Goal: Information Seeking & Learning: Learn about a topic

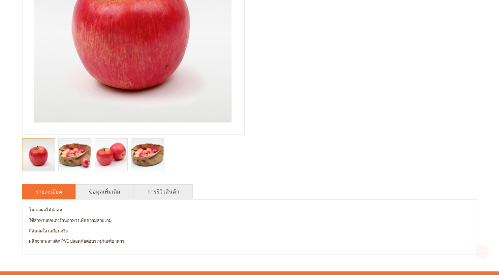
scroll to position [165, 0]
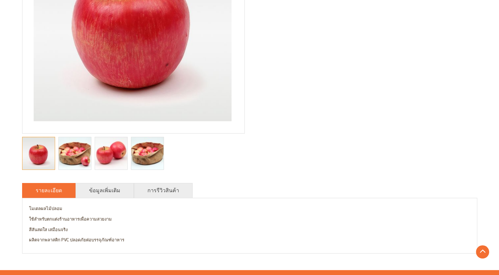
click at [51, 147] on div at bounding box center [38, 153] width 33 height 33
click at [70, 149] on img "Apple 3d model, food model, model food, vegetable model, model of food, fruit m…" at bounding box center [74, 153] width 48 height 32
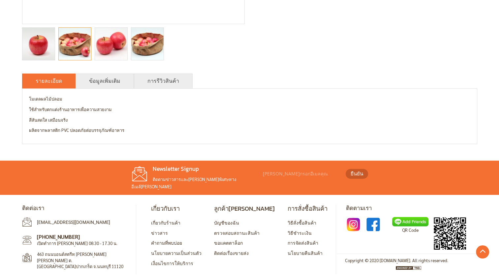
scroll to position [76, 0]
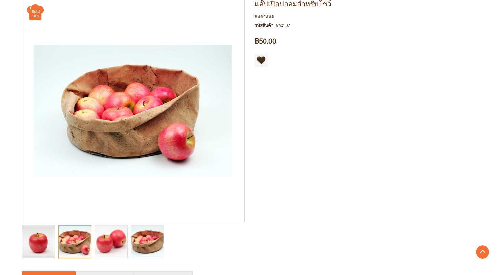
click at [126, 239] on img "Apple 3d model, food model, model food, vegetable model, model of food, fruit m…" at bounding box center [111, 241] width 48 height 32
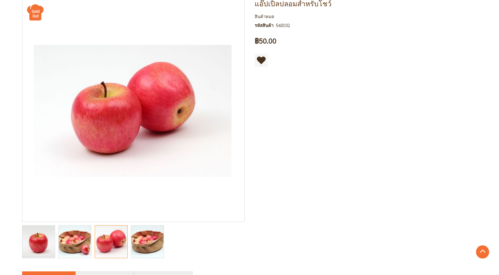
click at [138, 239] on img "Apple 3d model, food model, model food, vegetable model, model of food, fruit m…" at bounding box center [147, 241] width 48 height 32
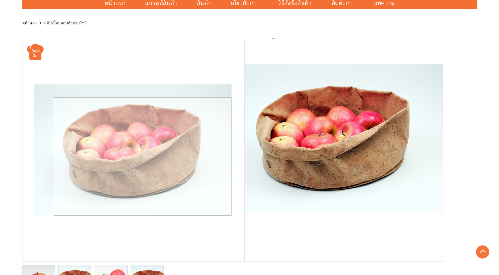
scroll to position [0, 0]
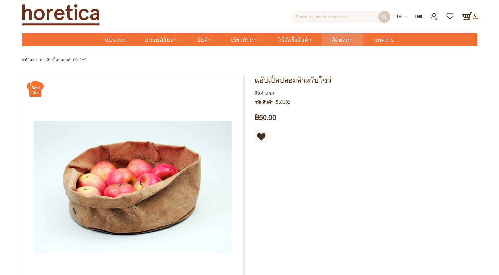
click at [336, 43] on span "ติดต่อเรา" at bounding box center [342, 40] width 22 height 14
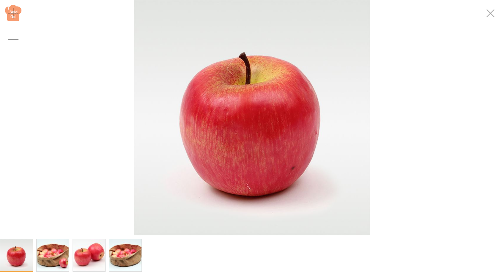
click at [42, 259] on img "Apple 3d model, food model, model food, vegetable model, model of food, fruit m…" at bounding box center [53, 255] width 48 height 32
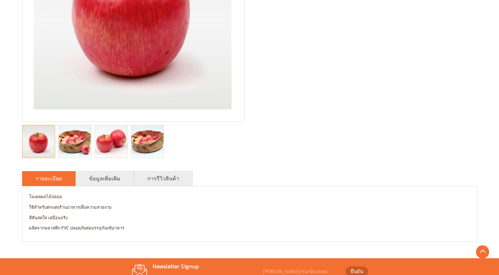
scroll to position [231, 0]
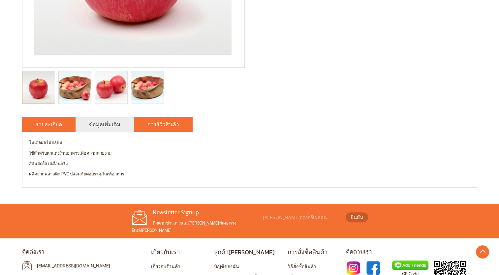
drag, startPoint x: 149, startPoint y: 134, endPoint x: 153, endPoint y: 127, distance: 8.4
click at [149, 134] on div "โมเดลผลไม้ปลอม ใช้สำหรับตกแต่งร้านอาหารเพื่อความสวยงาม สีสันสดใส เสมือนจริง ผลิ…" at bounding box center [249, 159] width 455 height 55
click at [153, 126] on link "การรีวิวสินค้า" at bounding box center [163, 124] width 32 height 8
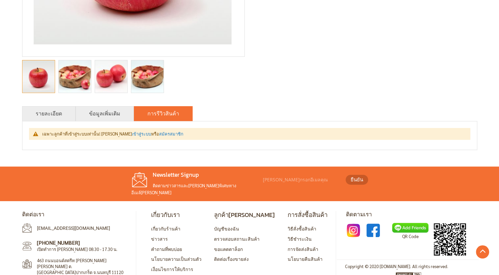
scroll to position [248, 0]
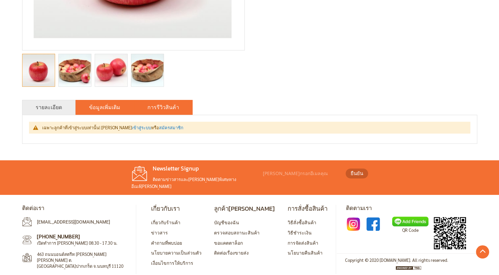
click at [100, 106] on link "ข้อมูลเพิ่มเติม" at bounding box center [104, 107] width 31 height 8
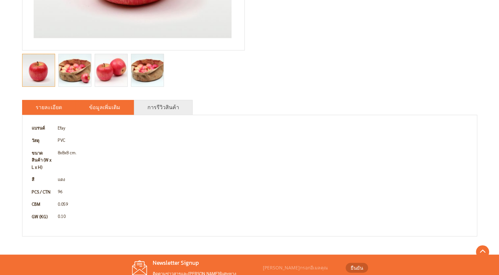
click at [34, 103] on li "รายละเอียด" at bounding box center [48, 107] width 53 height 15
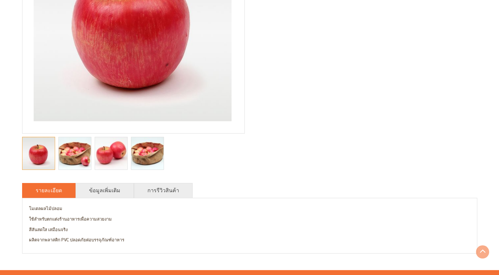
scroll to position [198, 0]
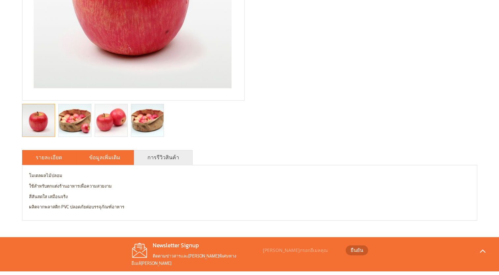
click at [93, 158] on link "ข้อมูลเพิ่มเติม" at bounding box center [104, 157] width 31 height 8
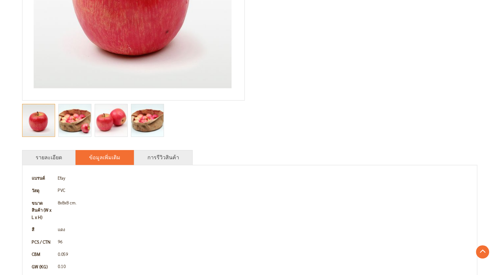
scroll to position [264, 0]
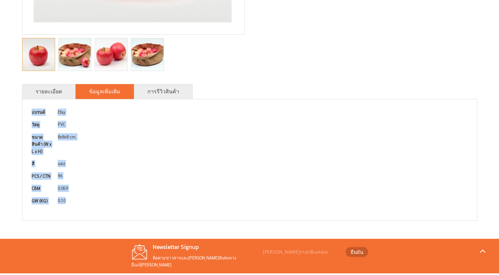
drag, startPoint x: 74, startPoint y: 199, endPoint x: 21, endPoint y: 113, distance: 100.6
click at [21, 113] on div "แอ๊ปเปิ้ลปลอมสำหรับโชว์ สินค้าหมด รหัสสินค้า 560102 เป็นคนแรกที่รีวิวสินค้านี้ …" at bounding box center [249, 18] width 465 height 422
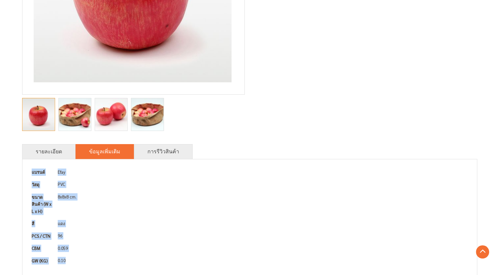
scroll to position [137, 0]
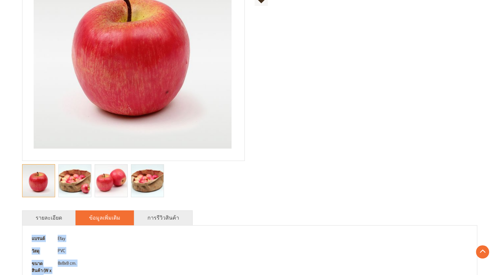
click at [217, 172] on div at bounding box center [133, 181] width 222 height 40
click at [152, 242] on td "Efay" at bounding box center [262, 238] width 415 height 13
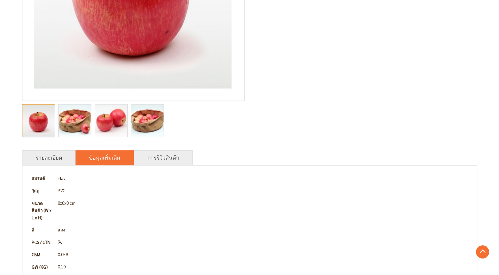
scroll to position [236, 0]
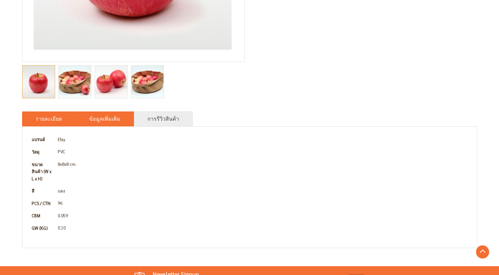
click at [45, 121] on link "รายละเอียด" at bounding box center [49, 119] width 26 height 8
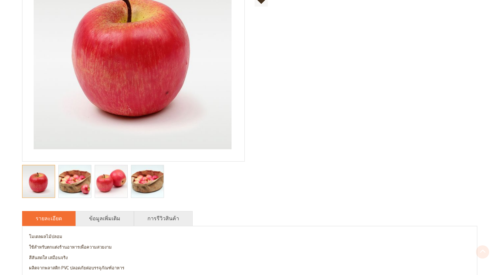
scroll to position [165, 0]
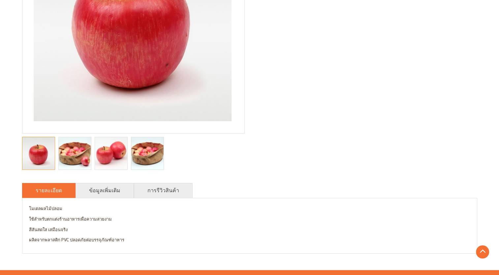
click at [60, 155] on img "Apple 3d model, food model, model food, vegetable model, model of food, fruit m…" at bounding box center [74, 153] width 48 height 32
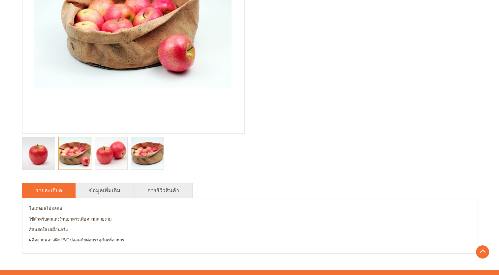
click at [114, 148] on img "Apple 3d model, food model, model food, vegetable model, model of food, fruit m…" at bounding box center [111, 153] width 48 height 32
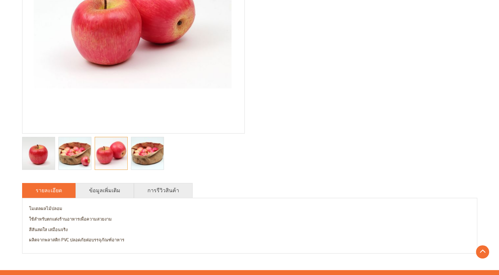
click at [154, 151] on img "Apple 3d model, food model, model food, vegetable model, model of food, fruit m…" at bounding box center [147, 153] width 48 height 32
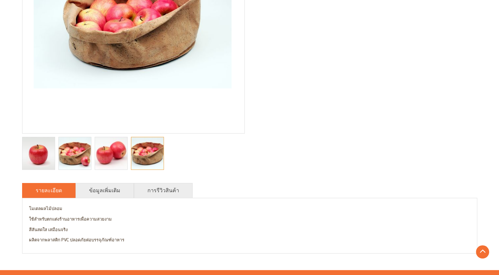
click at [38, 151] on img "แอ๊ปเปิ้ลปลอมสำหรับโชว์" at bounding box center [38, 153] width 32 height 32
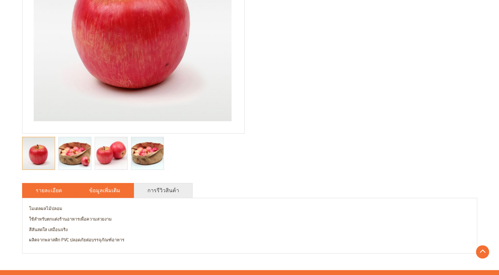
click at [90, 190] on link "ข้อมูลเพิ่มเติม" at bounding box center [104, 190] width 31 height 8
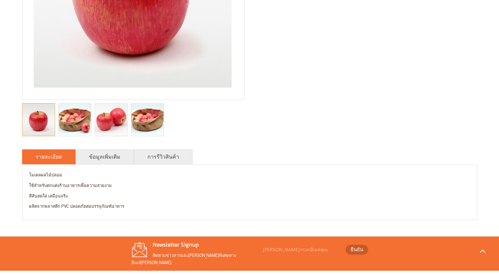
scroll to position [231, 0]
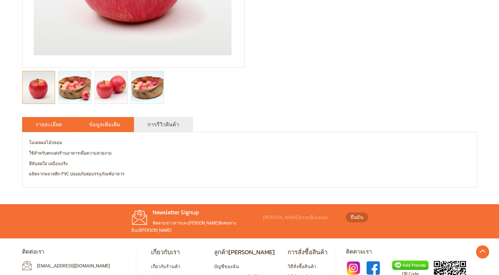
click at [105, 123] on link "ข้อมูลเพิ่มเติม" at bounding box center [104, 124] width 31 height 8
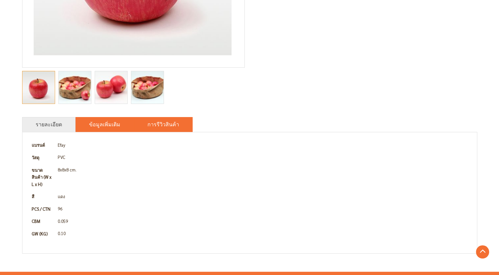
click at [136, 126] on li "การรีวิวสินค้า" at bounding box center [163, 124] width 59 height 15
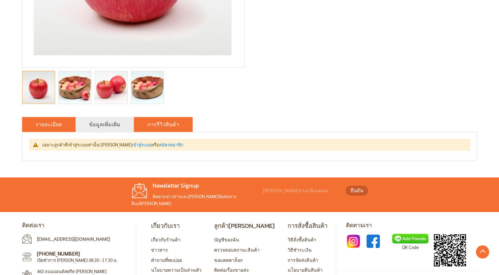
click at [25, 121] on li "รายละเอียด" at bounding box center [48, 124] width 53 height 15
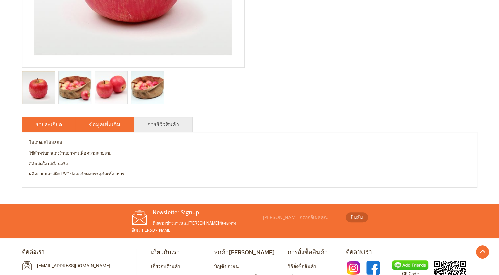
click at [92, 119] on li "ข้อมูลเพิ่มเติม" at bounding box center [104, 124] width 58 height 15
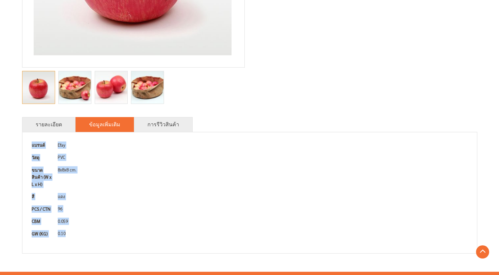
drag, startPoint x: 71, startPoint y: 228, endPoint x: 28, endPoint y: 143, distance: 95.5
click at [28, 143] on div "โมเดลผลไม้ปลอม ใช้สำหรับตกแต่งร้านอาหารเพื่อความสวยงาม สีสันสดใส เสมือนจริง ผลิ…" at bounding box center [249, 192] width 455 height 121
click at [102, 203] on td "96" at bounding box center [262, 209] width 415 height 13
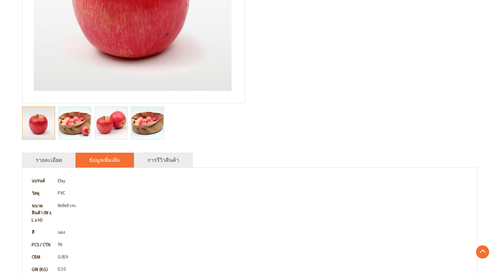
scroll to position [264, 0]
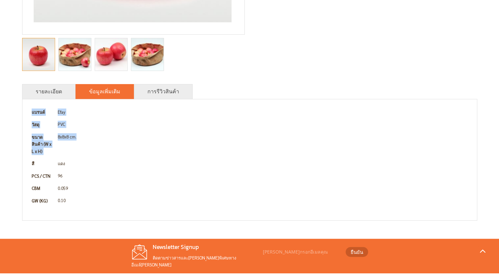
drag, startPoint x: 80, startPoint y: 139, endPoint x: 25, endPoint y: 138, distance: 55.1
click at [25, 138] on div "โมเดลผลไม้ปลอม ใช้สำหรับตกแต่งร้านอาหารเพื่อความสวยงาม สีสันสดใส เสมือนจริง ผลิ…" at bounding box center [249, 159] width 455 height 121
drag, startPoint x: 25, startPoint y: 138, endPoint x: 96, endPoint y: 156, distance: 72.8
click at [96, 157] on td "แดง" at bounding box center [262, 163] width 415 height 13
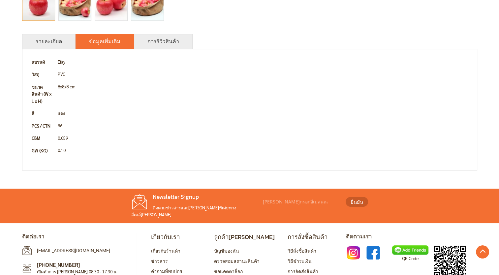
scroll to position [302, 0]
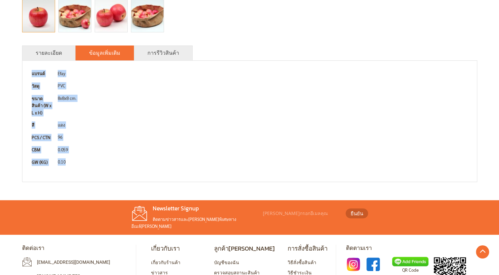
drag, startPoint x: 73, startPoint y: 156, endPoint x: 29, endPoint y: 69, distance: 97.6
click at [29, 69] on tbody "แบรนด์ Efay วัสดุ PVC ขนาดสินค้า (W x L x H) 8x8x8 cm. สี แดง PCS / CTN 96 CBM …" at bounding box center [249, 117] width 441 height 101
copy tbody "แบรนด์ Efay วัสดุ PVC ขนาดสินค้า (W x L x H) 8x8x8 cm. สี แดง PCS / CTN 96 CBM …"
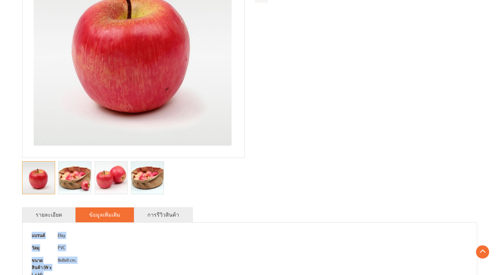
scroll to position [137, 0]
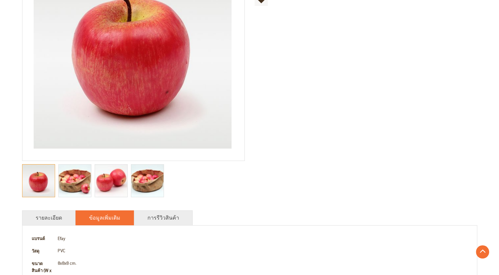
click at [288, 166] on div "แอ๊ปเปิ้ลปลอมสำหรับโชว์ สินค้าหมด รหัสสินค้า 560102 เป็นคนแรกที่รีวิวสินค้านี้ …" at bounding box center [249, 143] width 455 height 410
click at [175, 214] on li "การรีวิวสินค้า" at bounding box center [163, 217] width 59 height 15
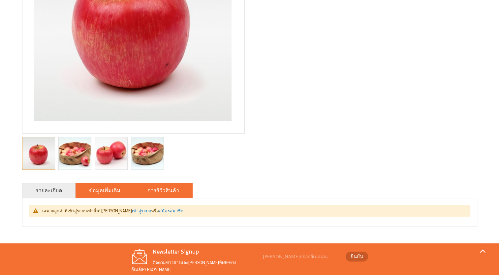
scroll to position [203, 0]
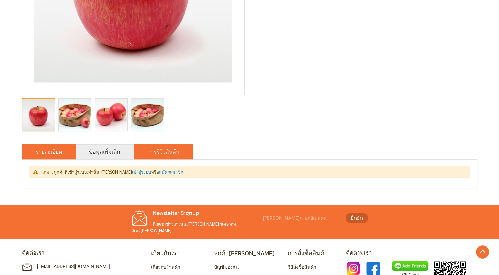
click at [38, 150] on link "รายละเอียด" at bounding box center [49, 152] width 26 height 8
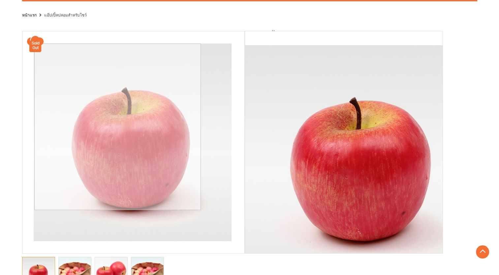
scroll to position [0, 0]
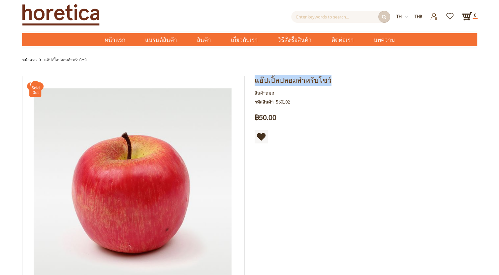
drag, startPoint x: 330, startPoint y: 85, endPoint x: 256, endPoint y: 84, distance: 74.2
click at [256, 84] on h1 "แอ๊ปเปิ้ลปลอมสำหรับโชว์" at bounding box center [365, 80] width 222 height 9
copy span "แอ๊ปเปิ้ลปลอมสำหรับโชว์"
